Goal: Information Seeking & Learning: Learn about a topic

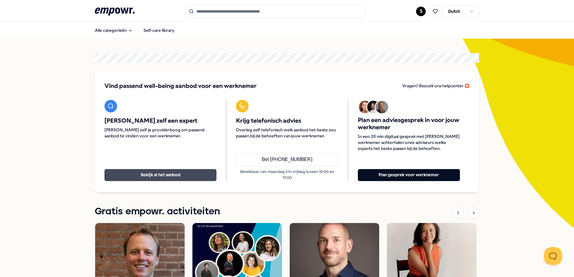
click at [148, 172] on button "Bekijk al het aanbod" at bounding box center [160, 175] width 112 height 12
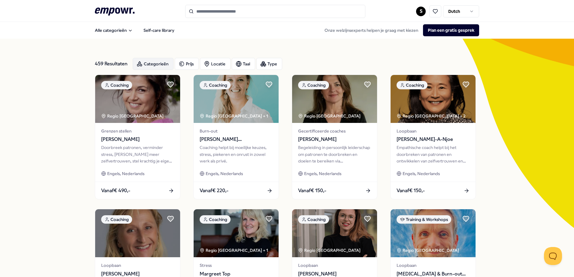
click at [146, 66] on div "Categorieën" at bounding box center [153, 64] width 41 height 12
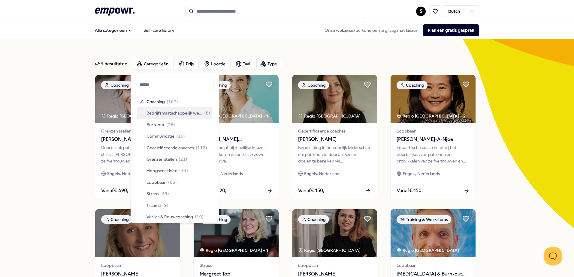
click at [168, 114] on span "Bedrijfsmaatschappelijk werk" at bounding box center [174, 113] width 56 height 7
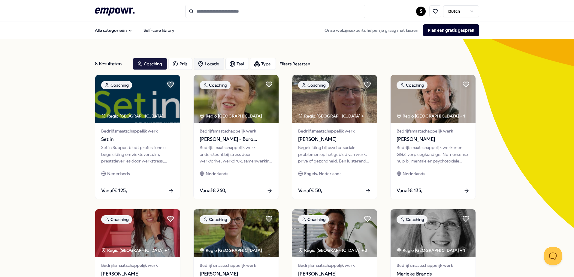
click at [206, 62] on div "Locatie" at bounding box center [209, 64] width 31 height 12
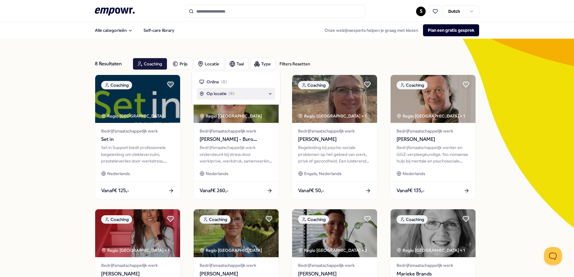
click at [269, 94] on div "Op locatie ( 8 )" at bounding box center [235, 93] width 73 height 7
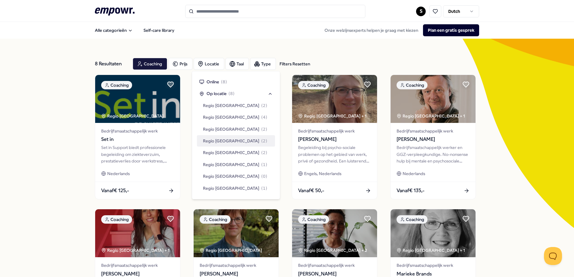
click at [505, 109] on div "8 Resultaten Filters Resetten Coaching Prijs Locatie Taal Type Filters Resetten…" at bounding box center [287, 206] width 574 height 334
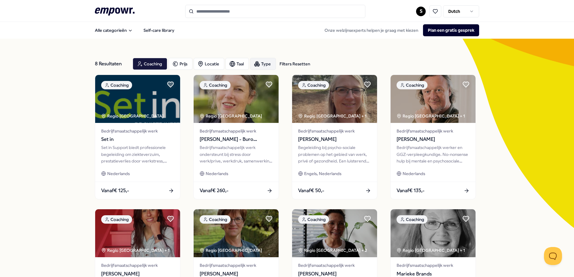
click at [256, 62] on icon "button" at bounding box center [257, 63] width 2 height 3
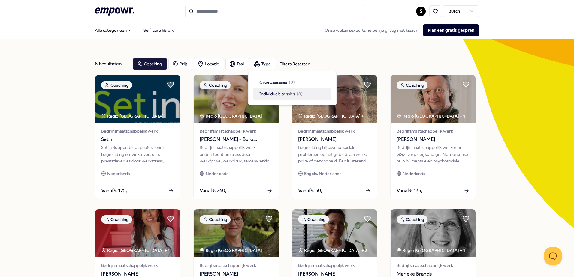
click at [58, 108] on div "8 Resultaten Filters Resetten Coaching Prijs Locatie Taal Type Filters Resetten…" at bounding box center [287, 206] width 574 height 334
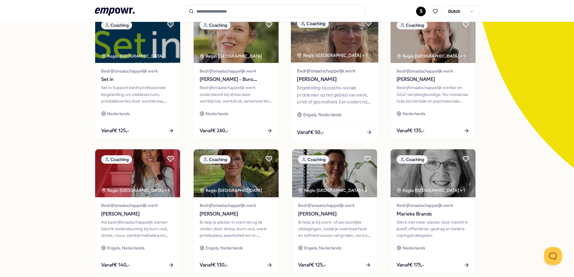
scroll to position [30, 0]
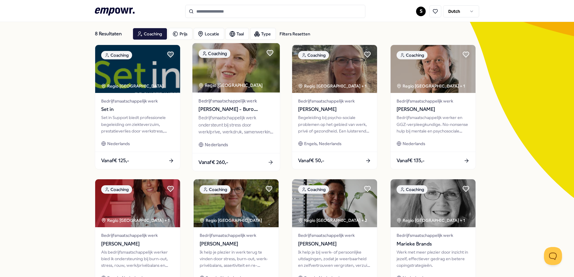
click at [267, 162] on icon at bounding box center [270, 162] width 6 height 6
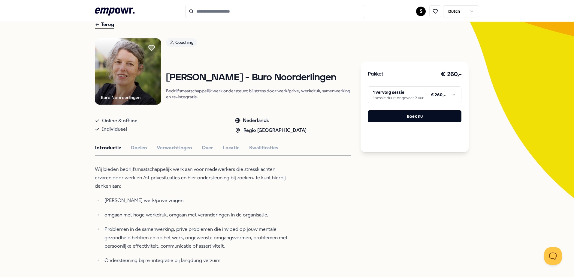
scroll to position [90, 0]
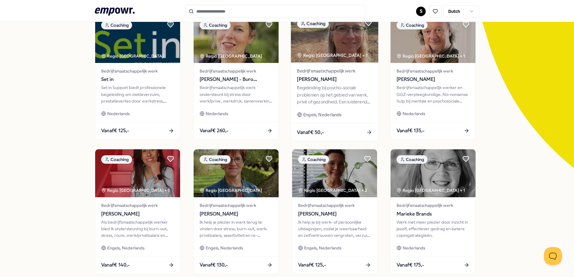
scroll to position [90, 0]
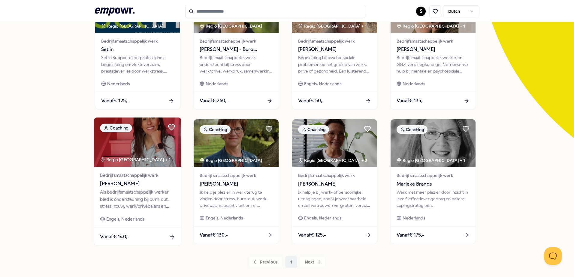
click at [123, 183] on span "[PERSON_NAME]" at bounding box center [137, 184] width 75 height 8
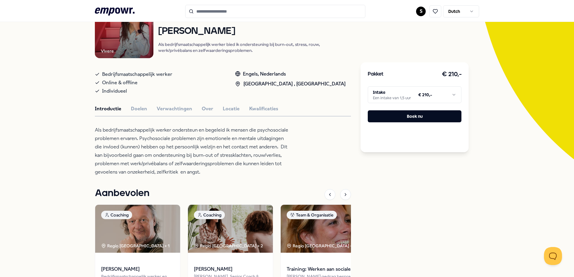
scroll to position [9, 0]
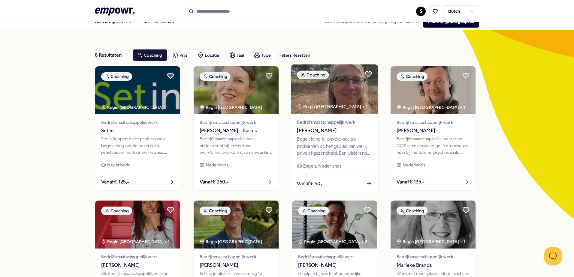
click at [328, 105] on div "Regio [GEOGRAPHIC_DATA] + 1" at bounding box center [332, 106] width 71 height 7
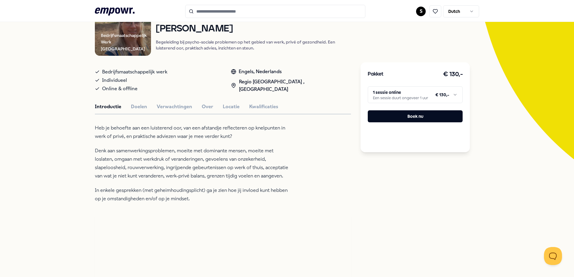
scroll to position [99, 0]
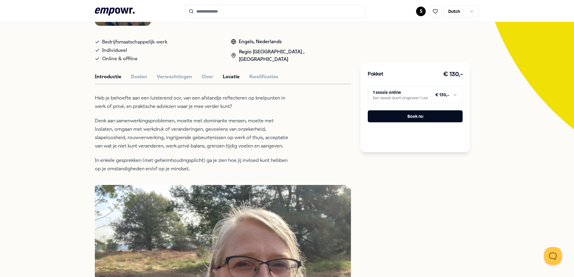
click at [232, 75] on button "Locatie" at bounding box center [231, 77] width 17 height 8
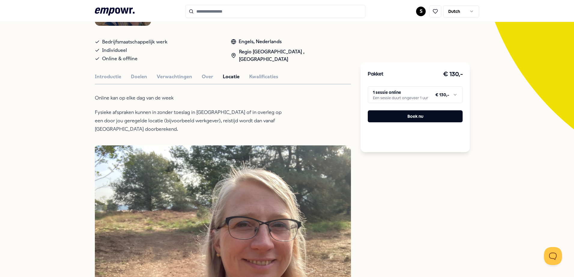
scroll to position [129, 0]
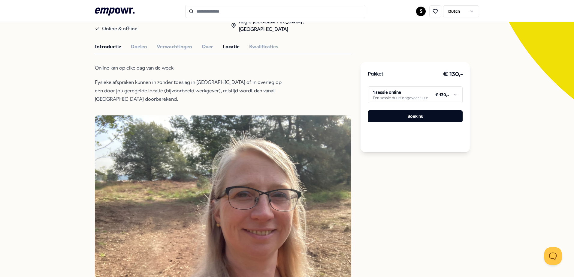
click at [112, 43] on button "Introductie" at bounding box center [108, 47] width 26 height 8
